Goal: Book appointment/travel/reservation

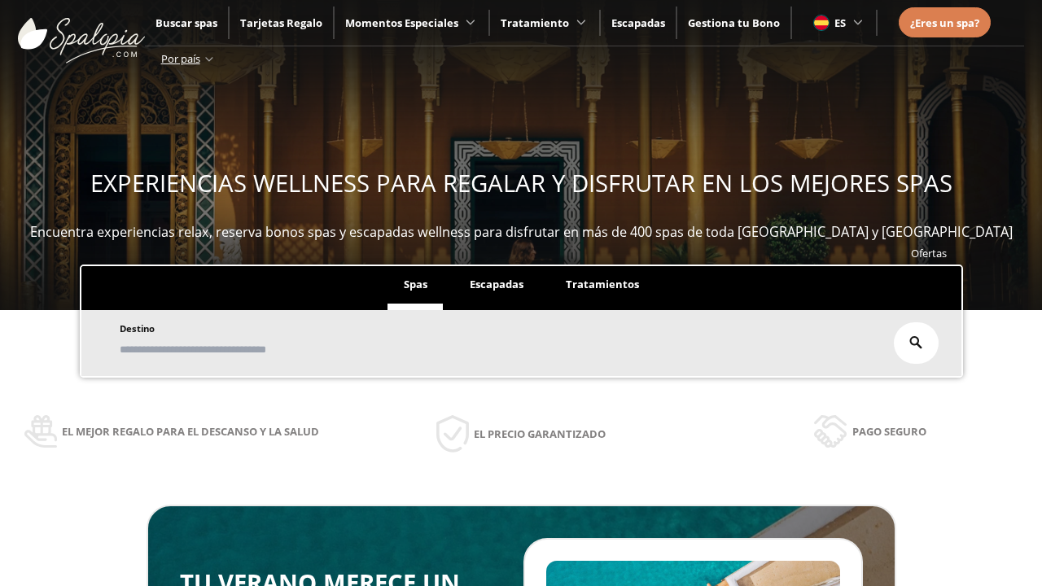
click at [497, 285] on span "Escapadas" at bounding box center [497, 284] width 54 height 15
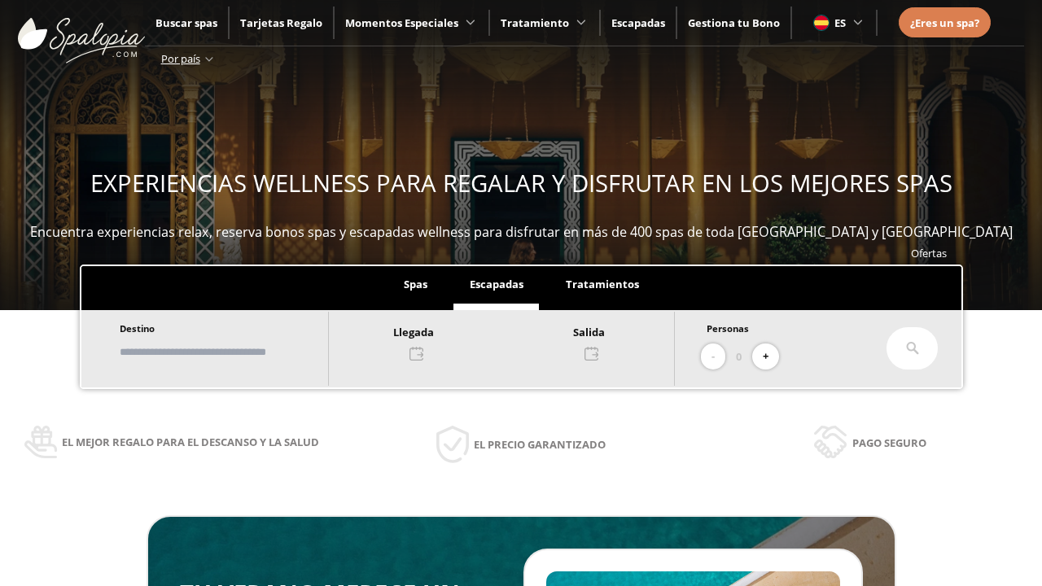
click at [230, 352] on input "text" at bounding box center [216, 352] width 203 height 28
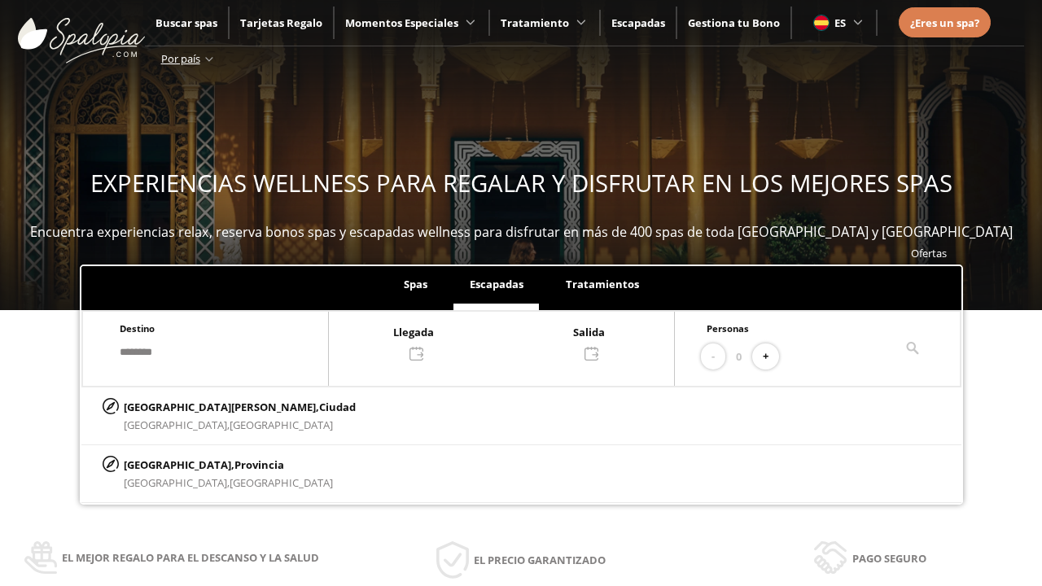
click at [518, 341] on div at bounding box center [501, 341] width 345 height 39
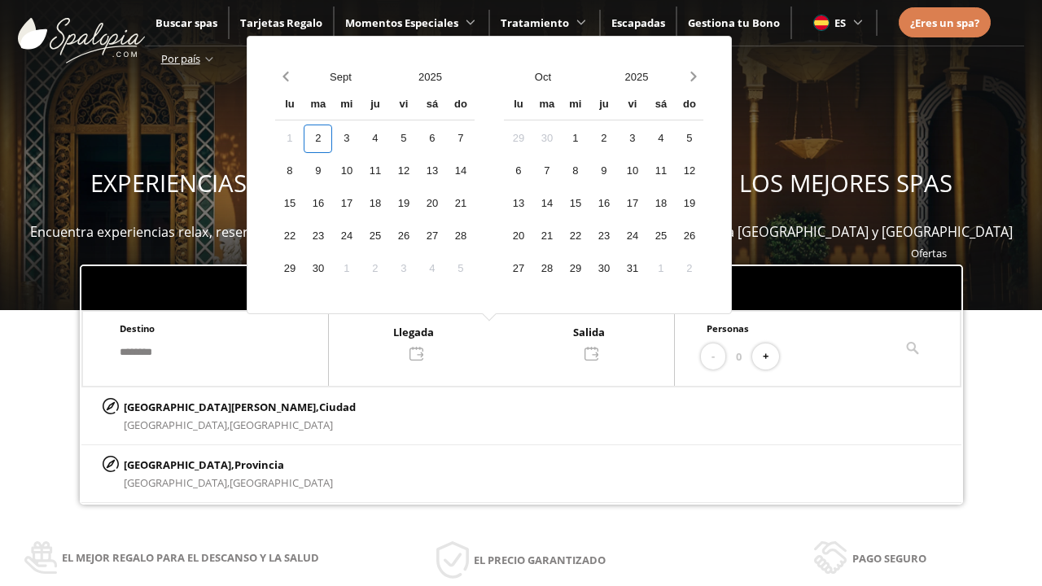
click at [389, 138] on div "4" at bounding box center [375, 139] width 28 height 28
click at [418, 138] on div "5" at bounding box center [403, 139] width 28 height 28
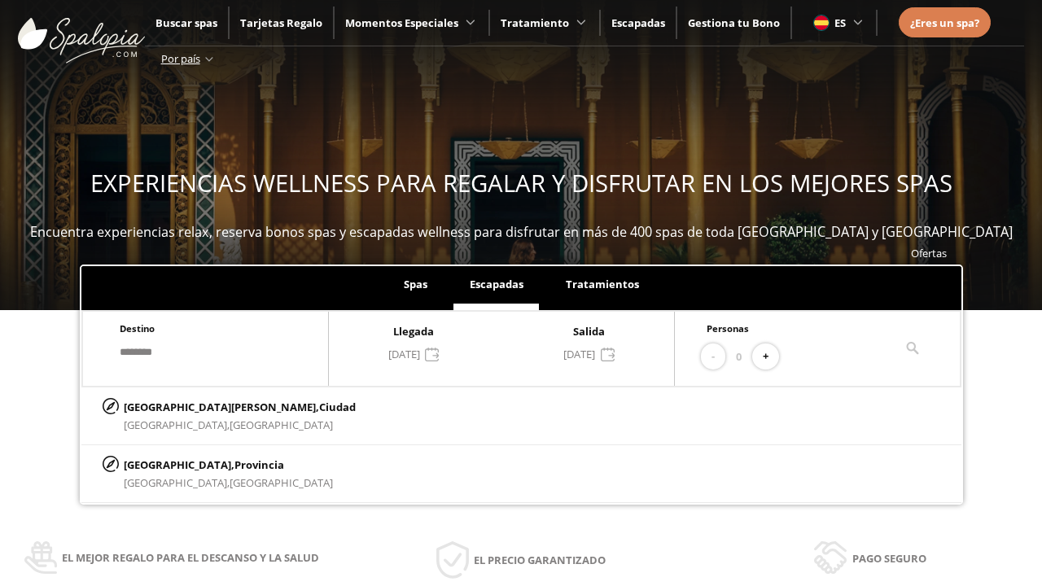
click at [771, 357] on button "+" at bounding box center [765, 357] width 27 height 27
click at [204, 406] on p "[GEOGRAPHIC_DATA][PERSON_NAME], [GEOGRAPHIC_DATA]" at bounding box center [240, 407] width 232 height 18
type input "**********"
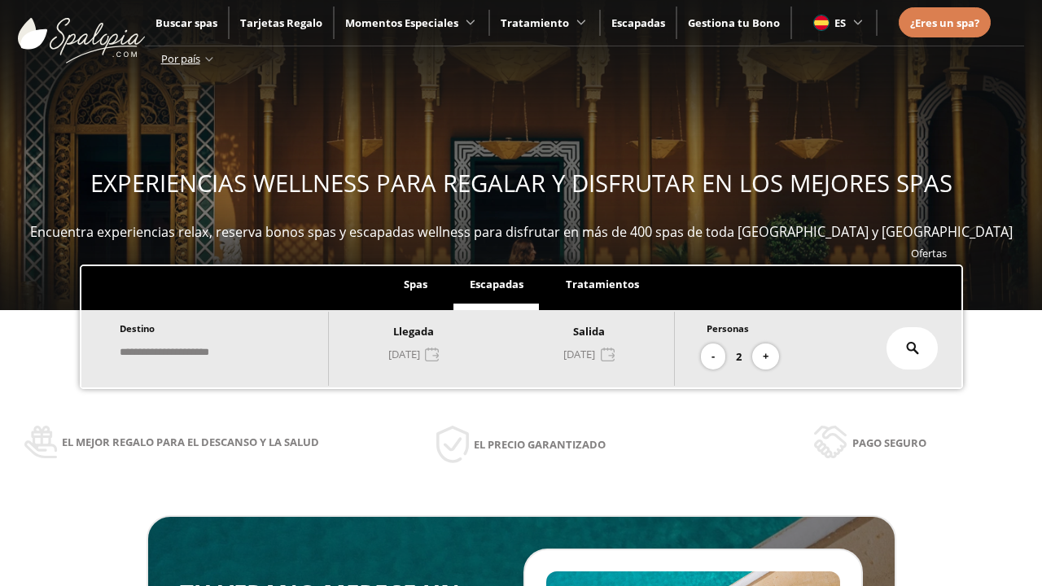
click at [912, 348] on icon at bounding box center [912, 348] width 13 height 13
